Goal: Task Accomplishment & Management: Use online tool/utility

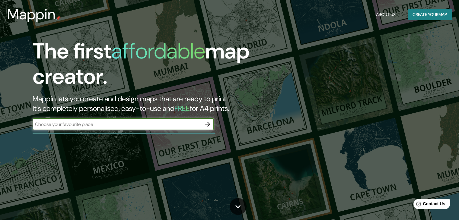
click at [119, 123] on input "text" at bounding box center [117, 124] width 169 height 7
click at [126, 125] on input "LA BARQUETA [PERSON_NAME]" at bounding box center [117, 124] width 169 height 7
type input "LA BARQUETA [PERSON_NAME] PANAMA"
click at [208, 121] on icon "button" at bounding box center [207, 124] width 7 height 7
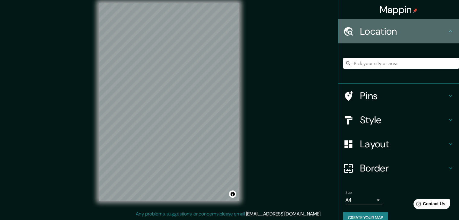
click at [439, 33] on h4 "Location" at bounding box center [403, 31] width 87 height 12
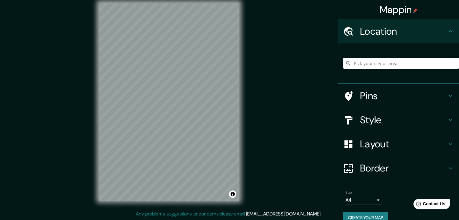
click at [368, 64] on input "Pick your city or area" at bounding box center [401, 63] width 116 height 11
drag, startPoint x: 261, startPoint y: 145, endPoint x: 270, endPoint y: 101, distance: 45.1
click at [267, 119] on div "Mappin Location Pins Style Layout Border Choose a border. Hint : you can make l…" at bounding box center [229, 106] width 459 height 227
